Goal: Task Accomplishment & Management: Manage account settings

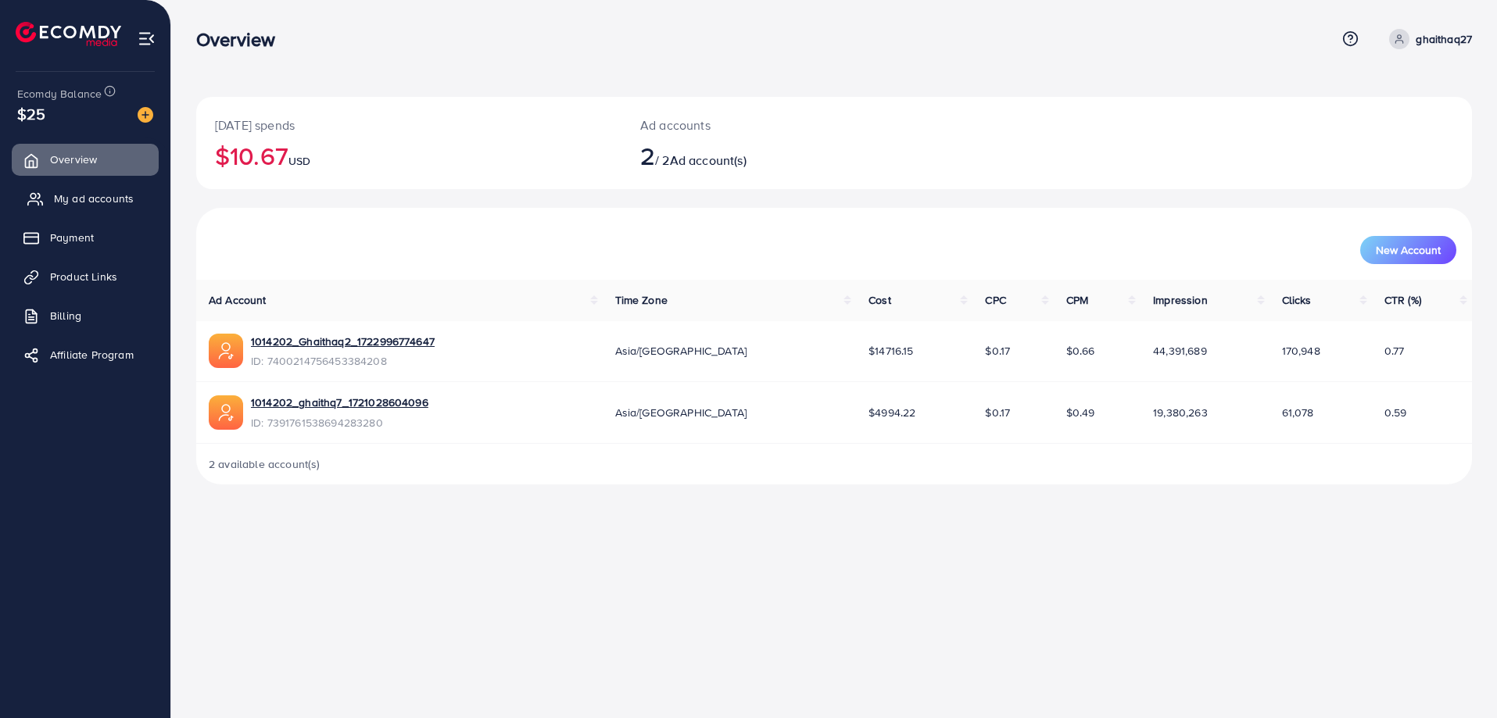
click at [74, 196] on span "My ad accounts" at bounding box center [94, 199] width 80 height 16
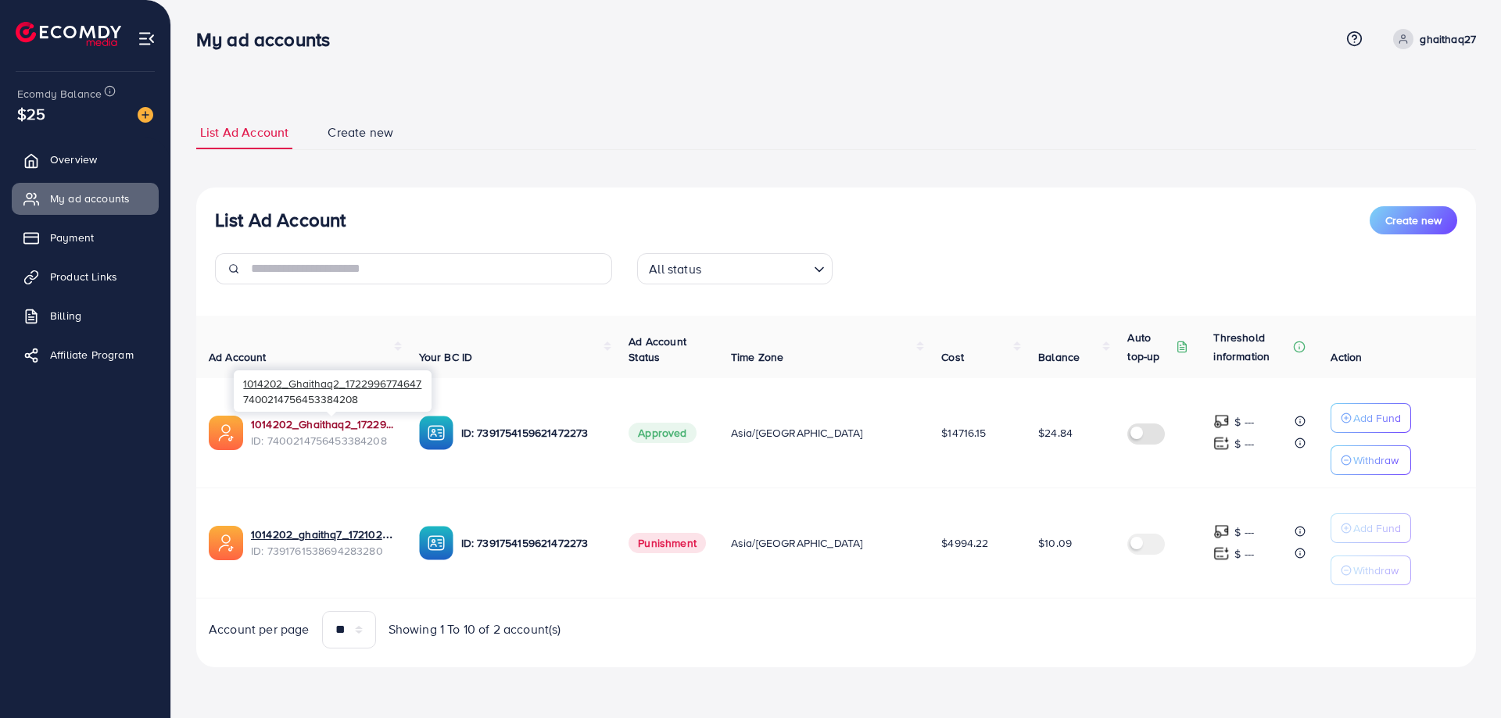
click at [300, 423] on link "1014202_Ghaithaq2_1722996774647" at bounding box center [322, 425] width 143 height 16
